Goal: Check status: Check status

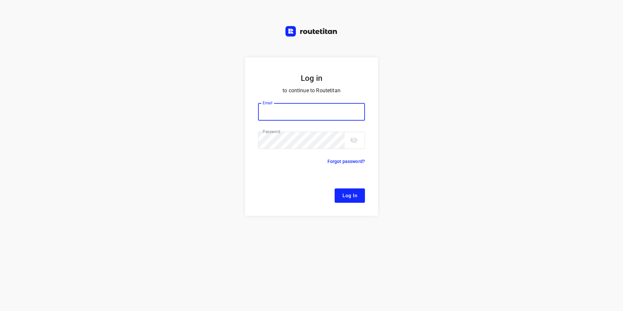
type input "[EMAIL_ADDRESS][DOMAIN_NAME]"
click at [358, 194] on button "Log In" at bounding box center [350, 195] width 30 height 14
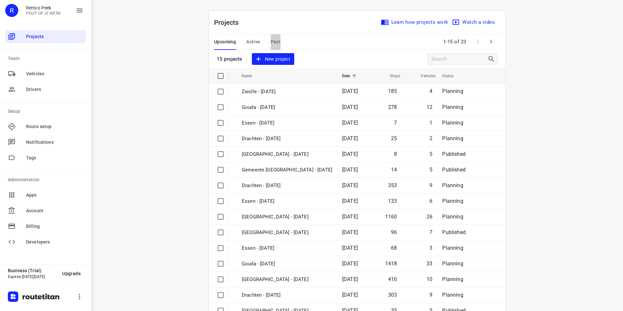
click at [271, 40] on span "Past" at bounding box center [276, 42] width 10 height 8
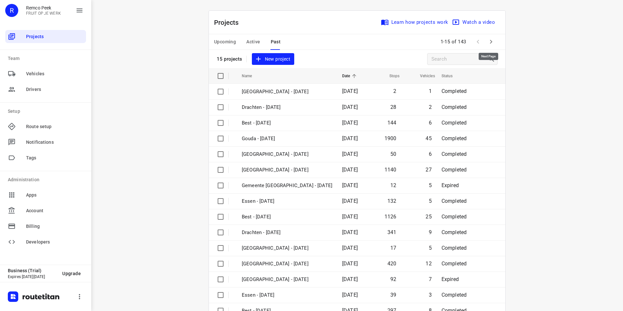
click at [495, 42] on button "button" at bounding box center [491, 41] width 13 height 13
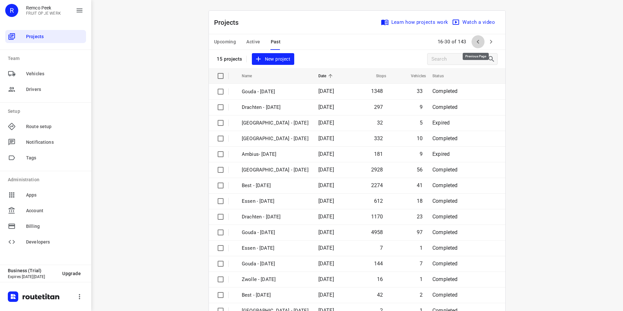
click at [479, 43] on icon "button" at bounding box center [478, 42] width 8 height 8
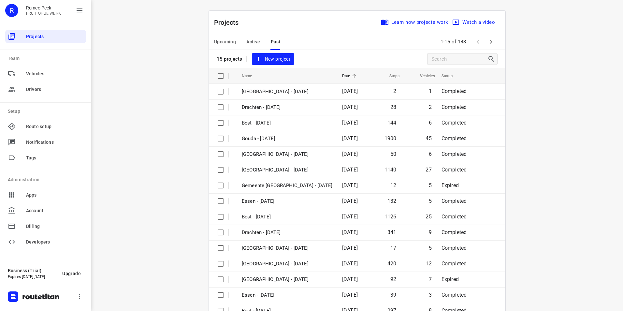
click at [252, 41] on span "Active" at bounding box center [253, 42] width 14 height 8
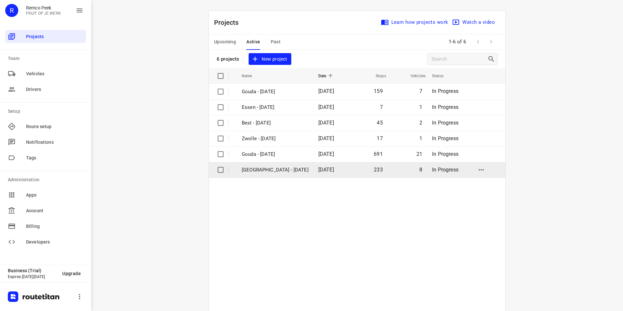
click at [262, 172] on p "[GEOGRAPHIC_DATA] - [DATE]" at bounding box center [275, 169] width 67 height 7
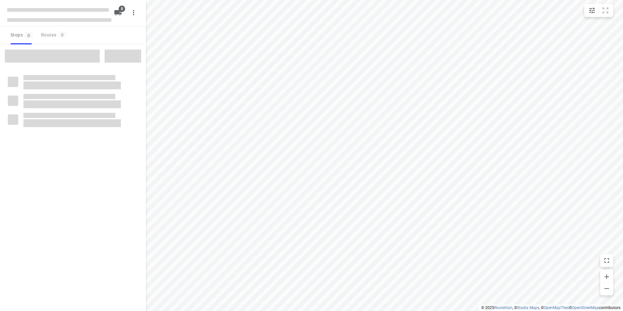
checkbox input "true"
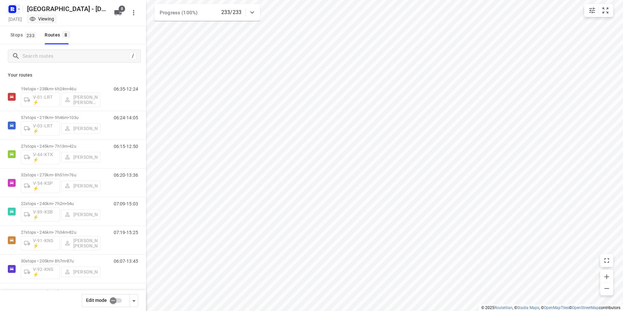
click at [10, 10] on rect "button" at bounding box center [12, 9] width 8 height 8
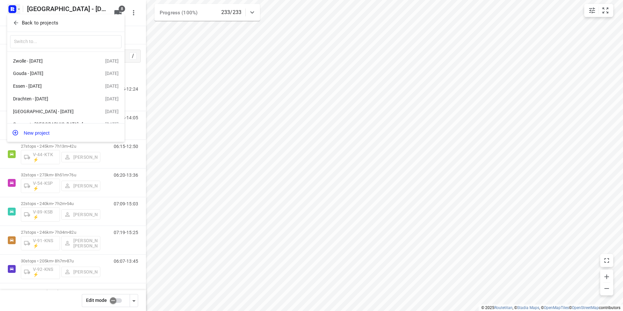
click at [33, 22] on p "Back to projects" at bounding box center [40, 22] width 37 height 7
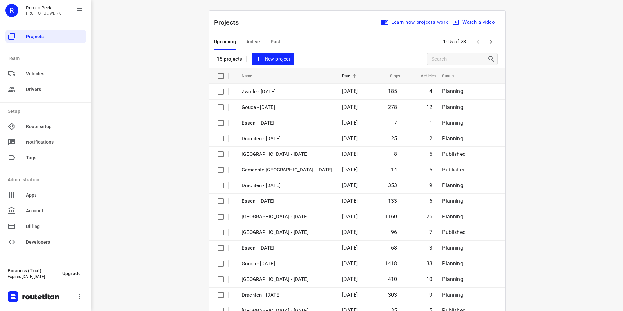
click at [271, 42] on span "Past" at bounding box center [276, 42] width 10 height 8
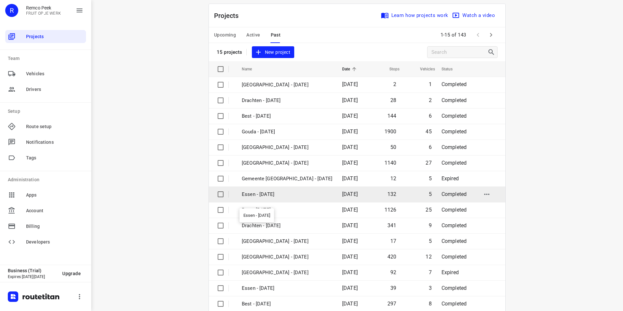
scroll to position [19, 0]
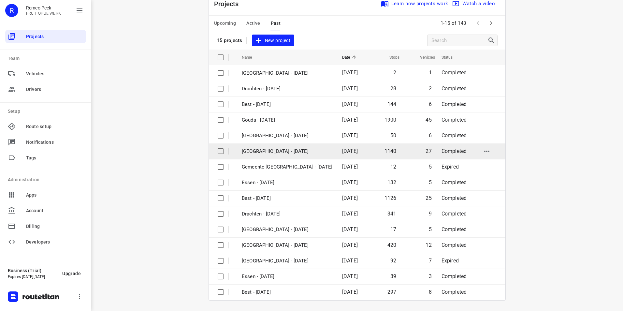
click at [275, 148] on p "[GEOGRAPHIC_DATA] - [DATE]" at bounding box center [287, 151] width 91 height 7
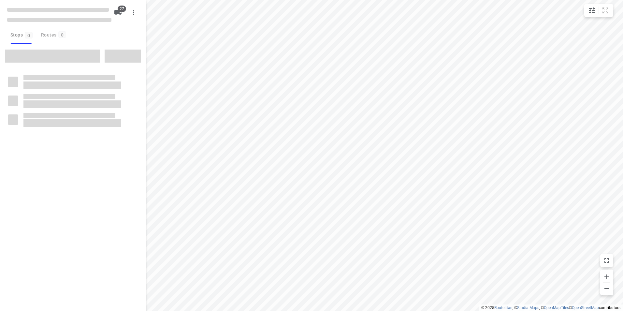
checkbox input "true"
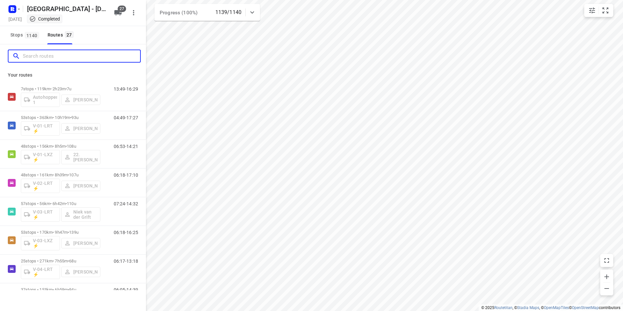
click at [56, 56] on input "Search routes" at bounding box center [81, 56] width 117 height 10
type input "h"
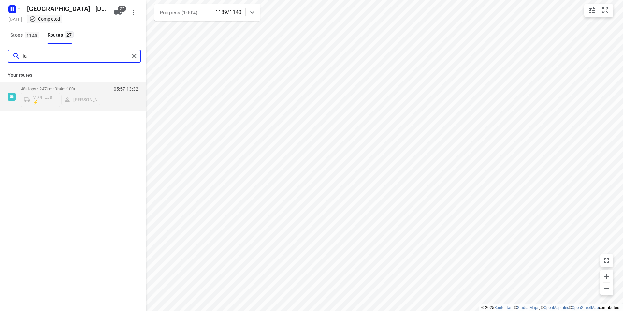
type input "ja"
